Goal: Task Accomplishment & Management: Use online tool/utility

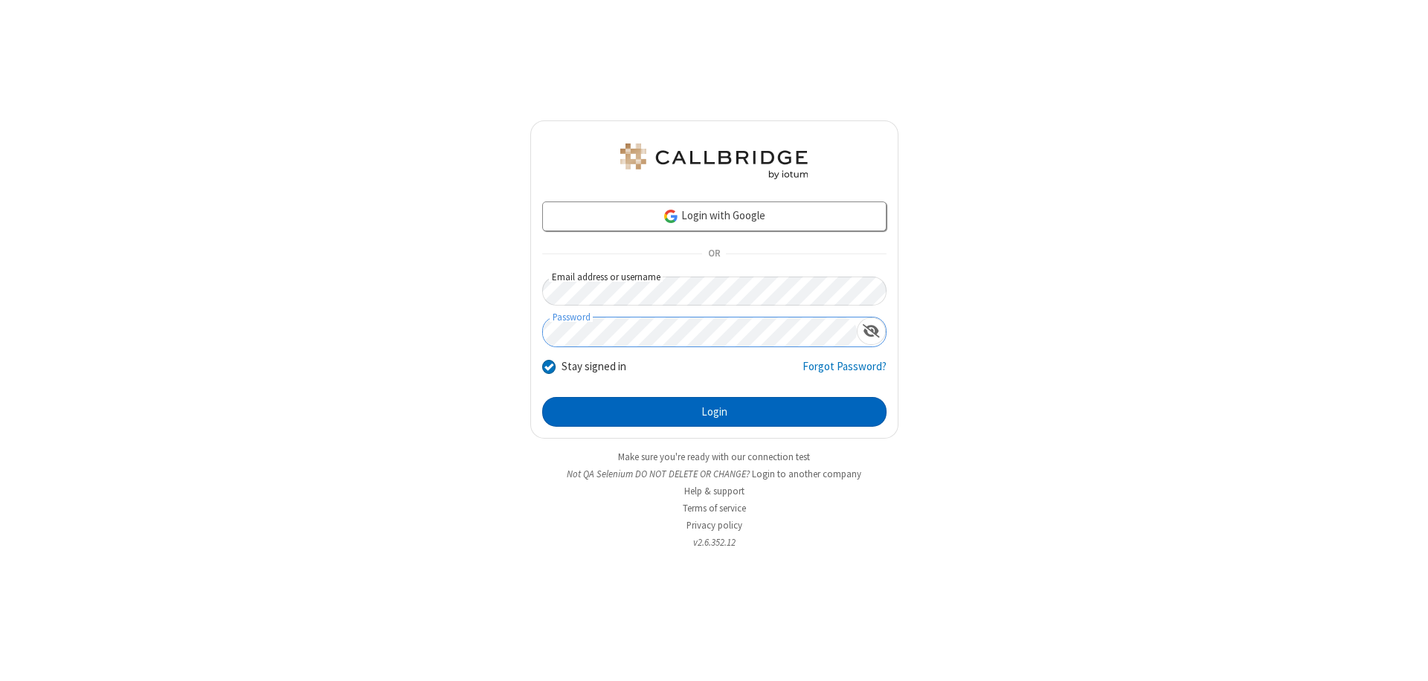
click at [714, 412] on button "Login" at bounding box center [714, 412] width 344 height 30
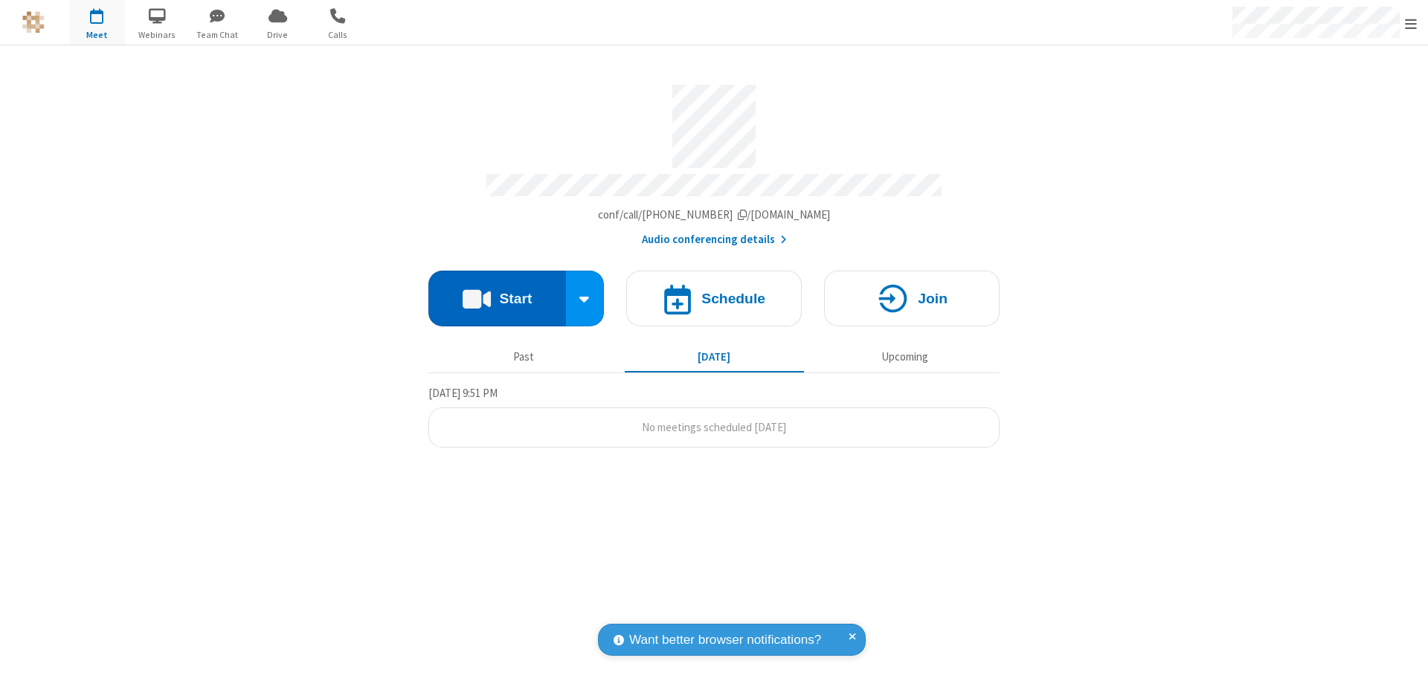
click at [497, 292] on button "Start" at bounding box center [497, 299] width 138 height 56
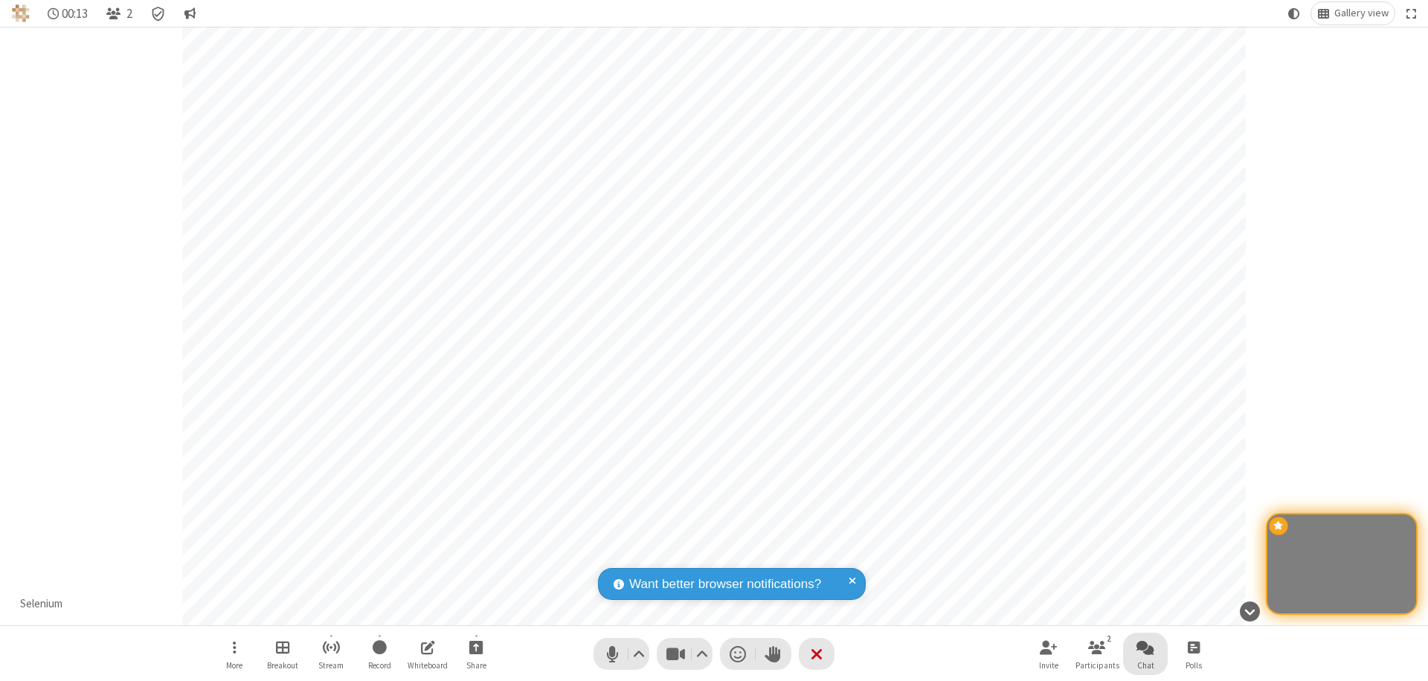
click at [1145, 647] on span "Open chat" at bounding box center [1145, 647] width 18 height 19
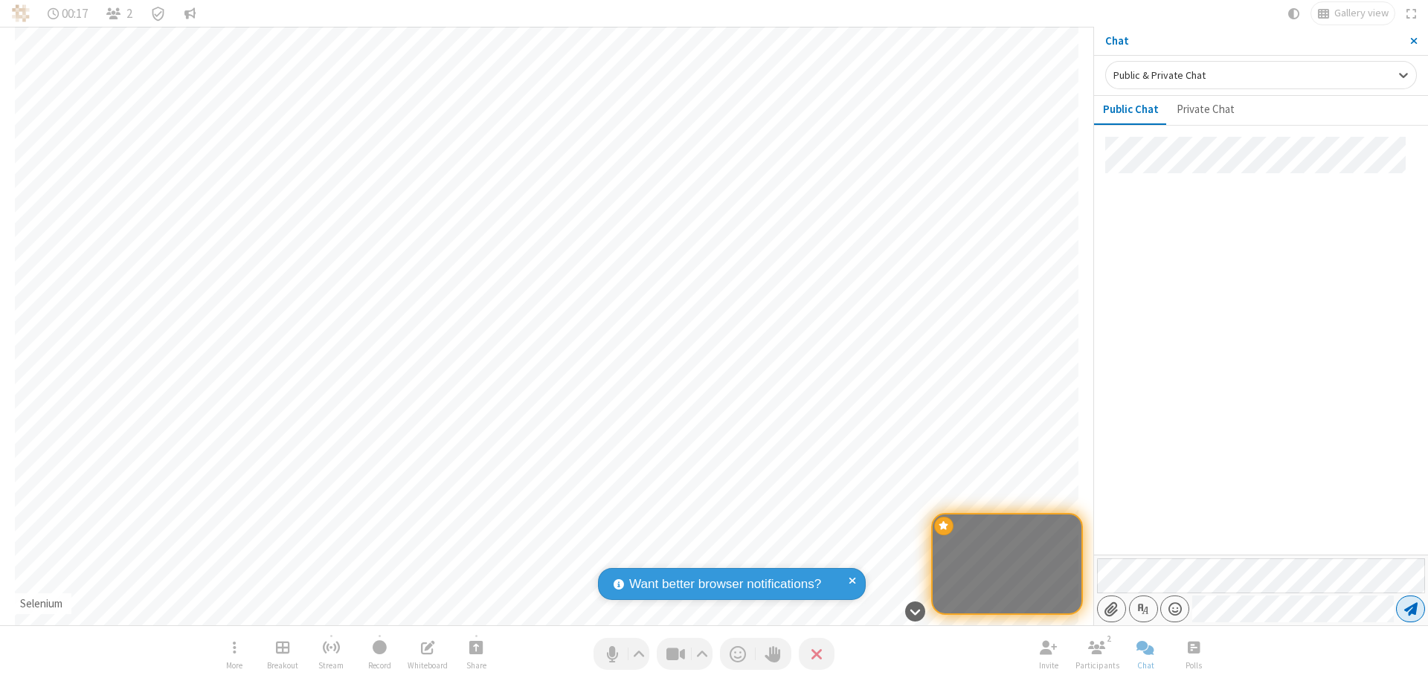
click at [1410, 609] on span "Send message" at bounding box center [1410, 609] width 13 height 15
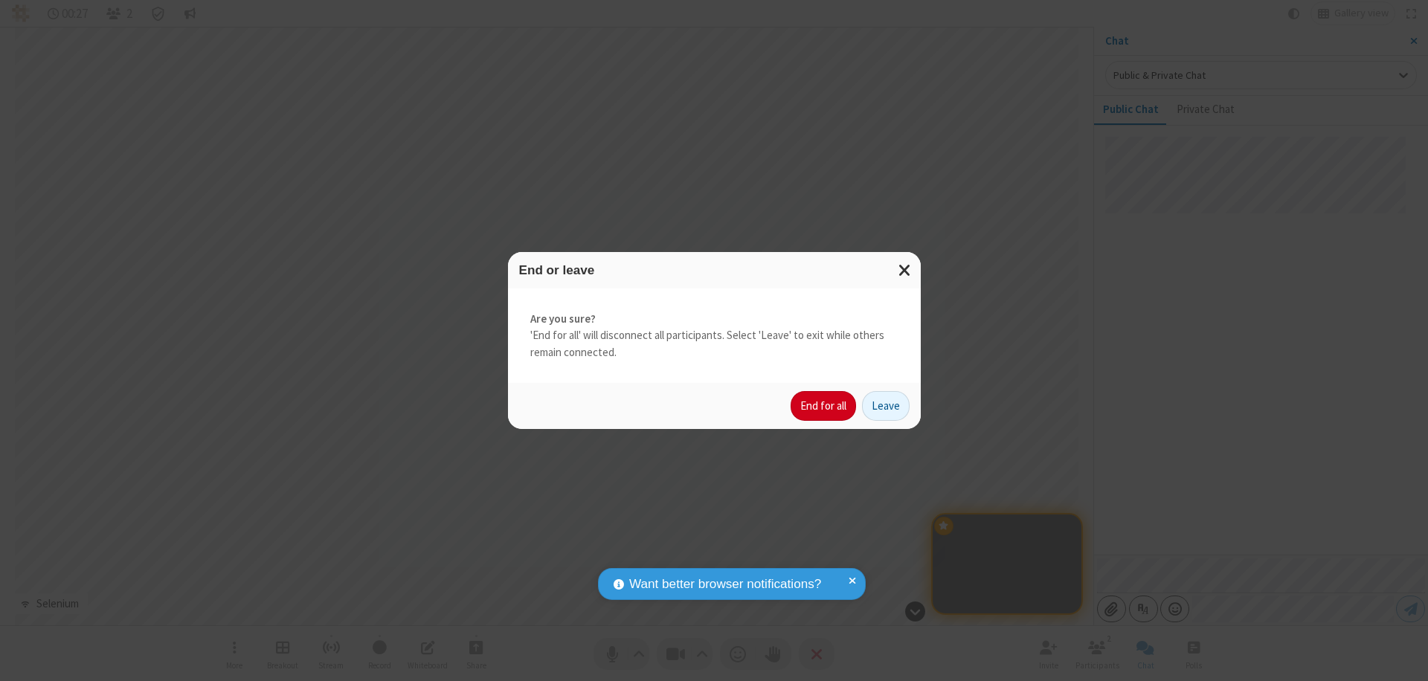
click at [824, 406] on button "End for all" at bounding box center [823, 406] width 65 height 30
